Goal: Navigation & Orientation: Find specific page/section

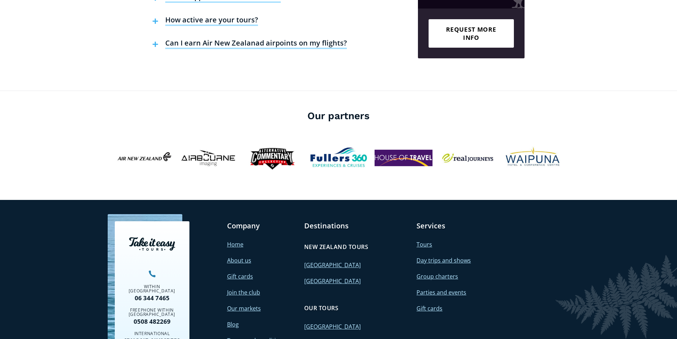
scroll to position [2842, 0]
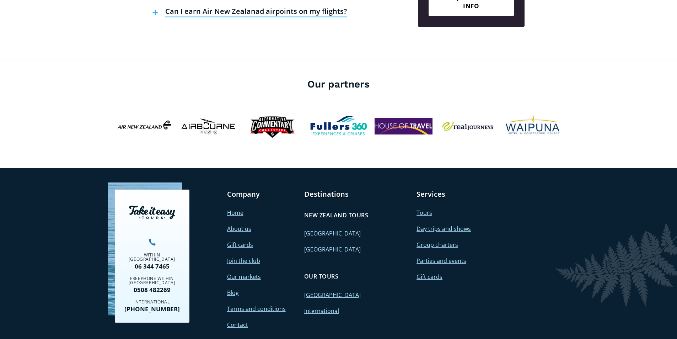
click at [228, 209] on link "Home" at bounding box center [235, 213] width 16 height 8
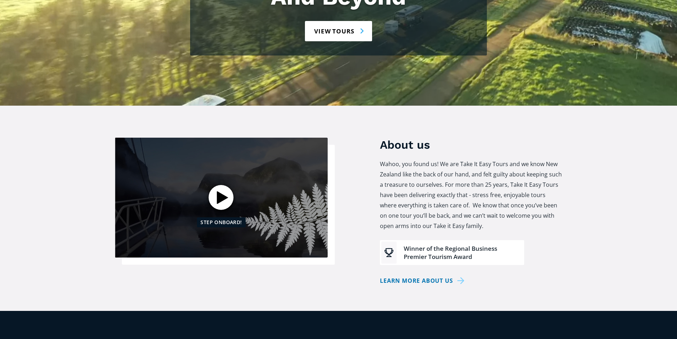
scroll to position [213, 0]
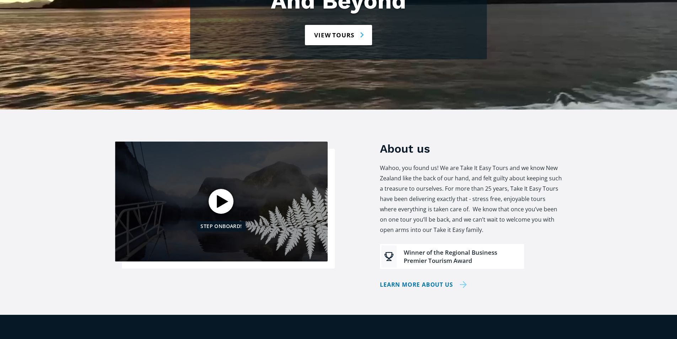
click at [429, 279] on link "Learn more about us" at bounding box center [423, 284] width 87 height 10
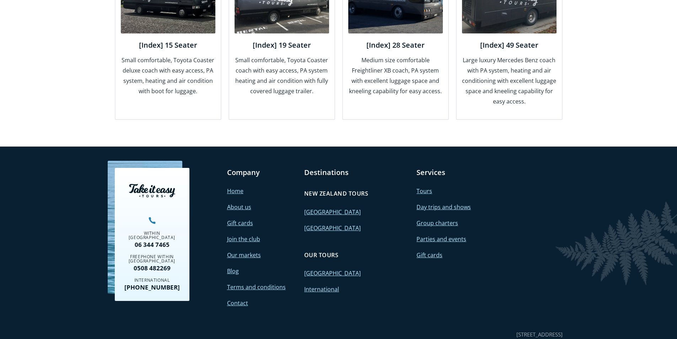
scroll to position [959, 0]
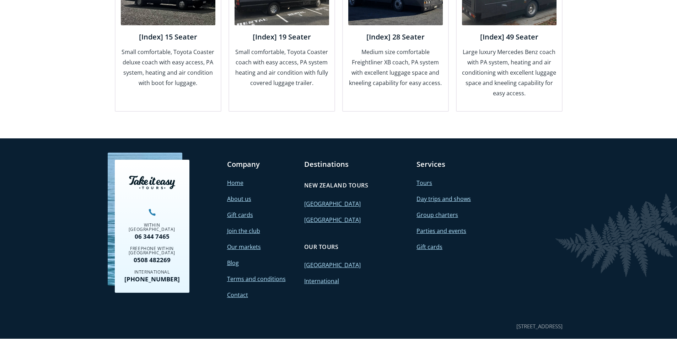
click at [237, 195] on link "About us" at bounding box center [239, 199] width 24 height 8
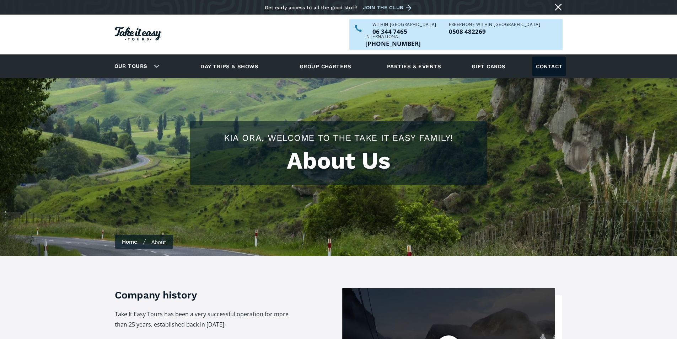
click at [546, 56] on link "Contact" at bounding box center [548, 66] width 33 height 20
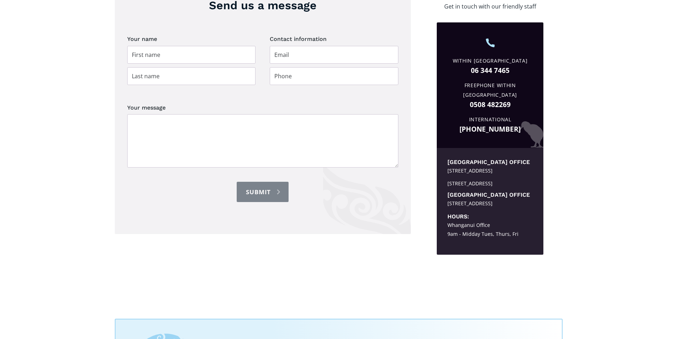
scroll to position [320, 0]
